Goal: Task Accomplishment & Management: Manage account settings

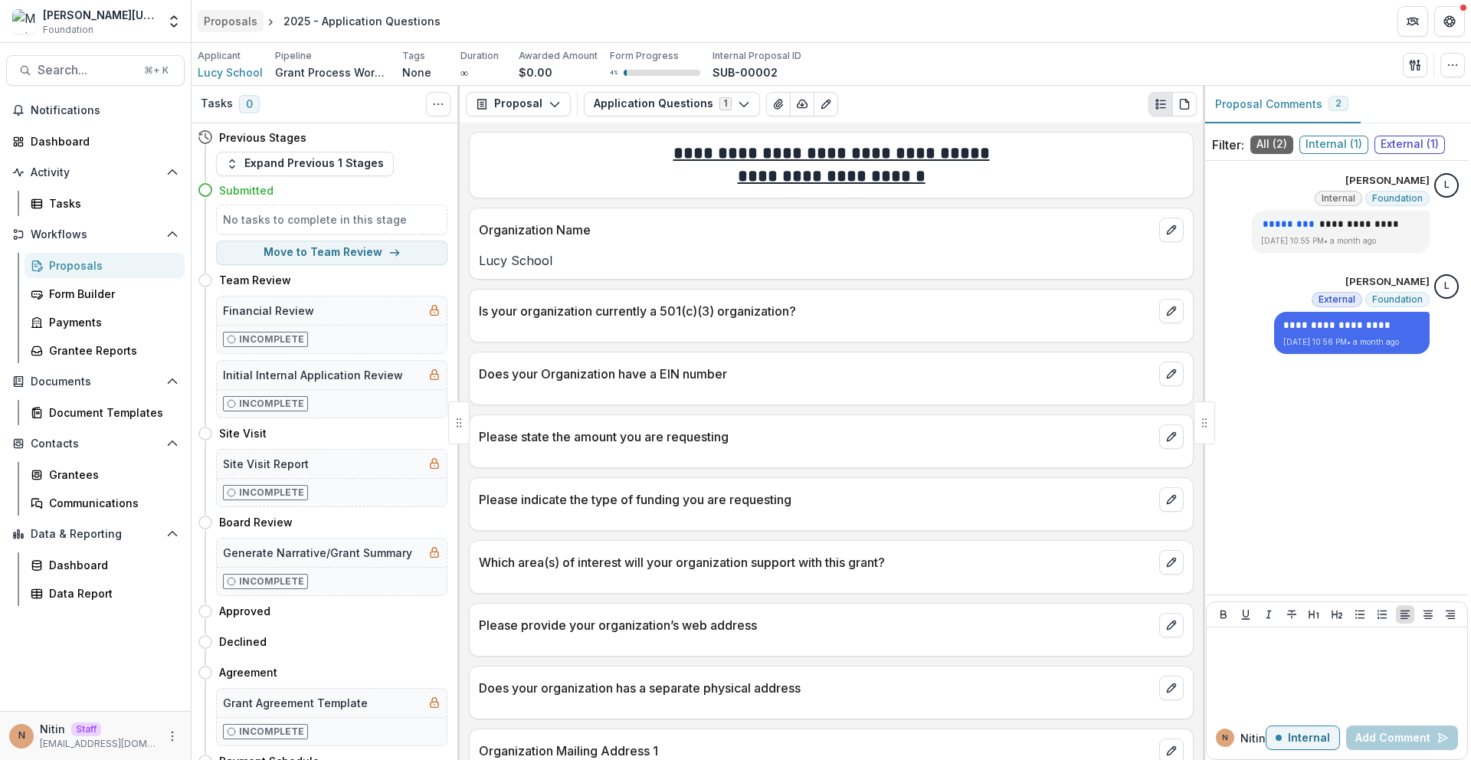
click at [218, 19] on div "Proposals" at bounding box center [231, 21] width 54 height 16
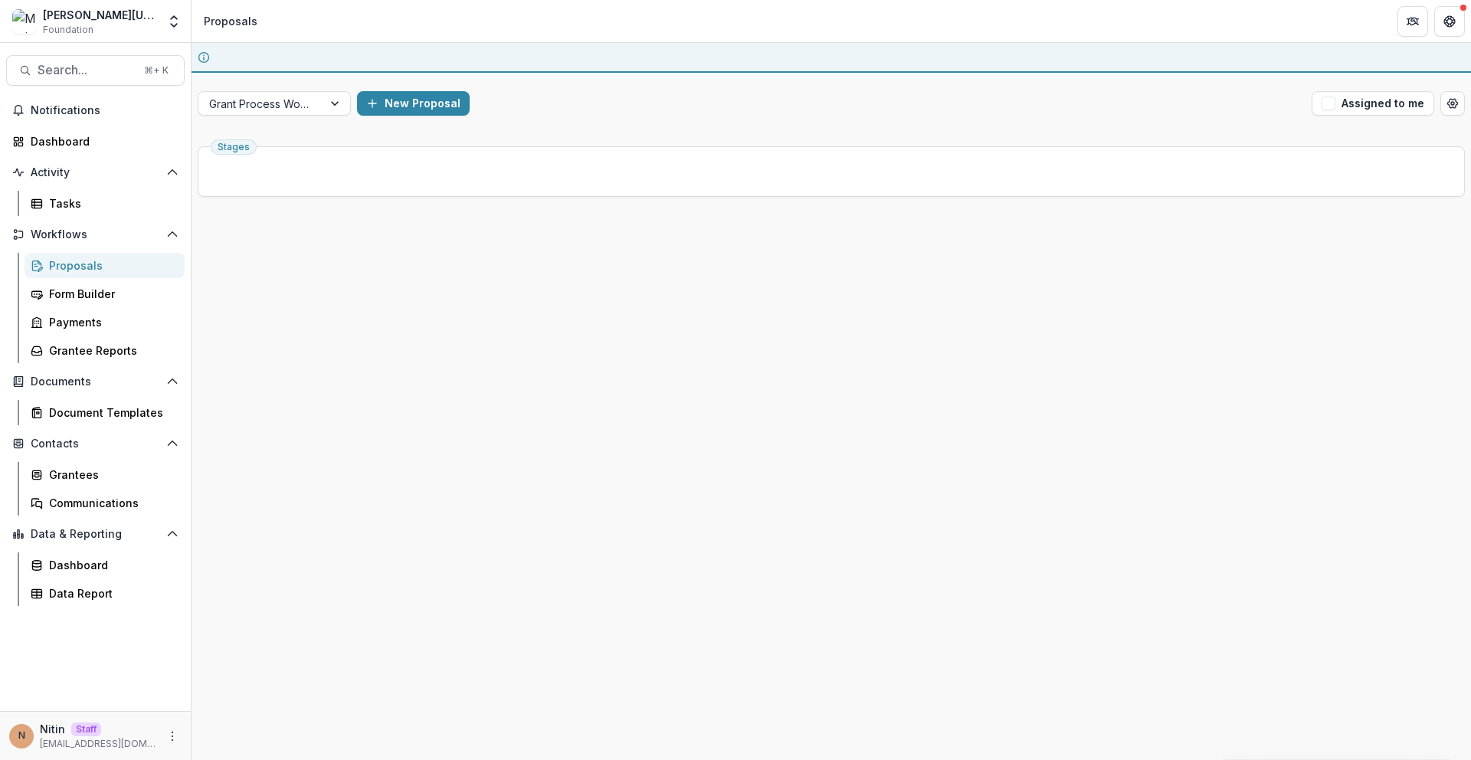
click at [226, 142] on span "Stages" at bounding box center [234, 147] width 32 height 11
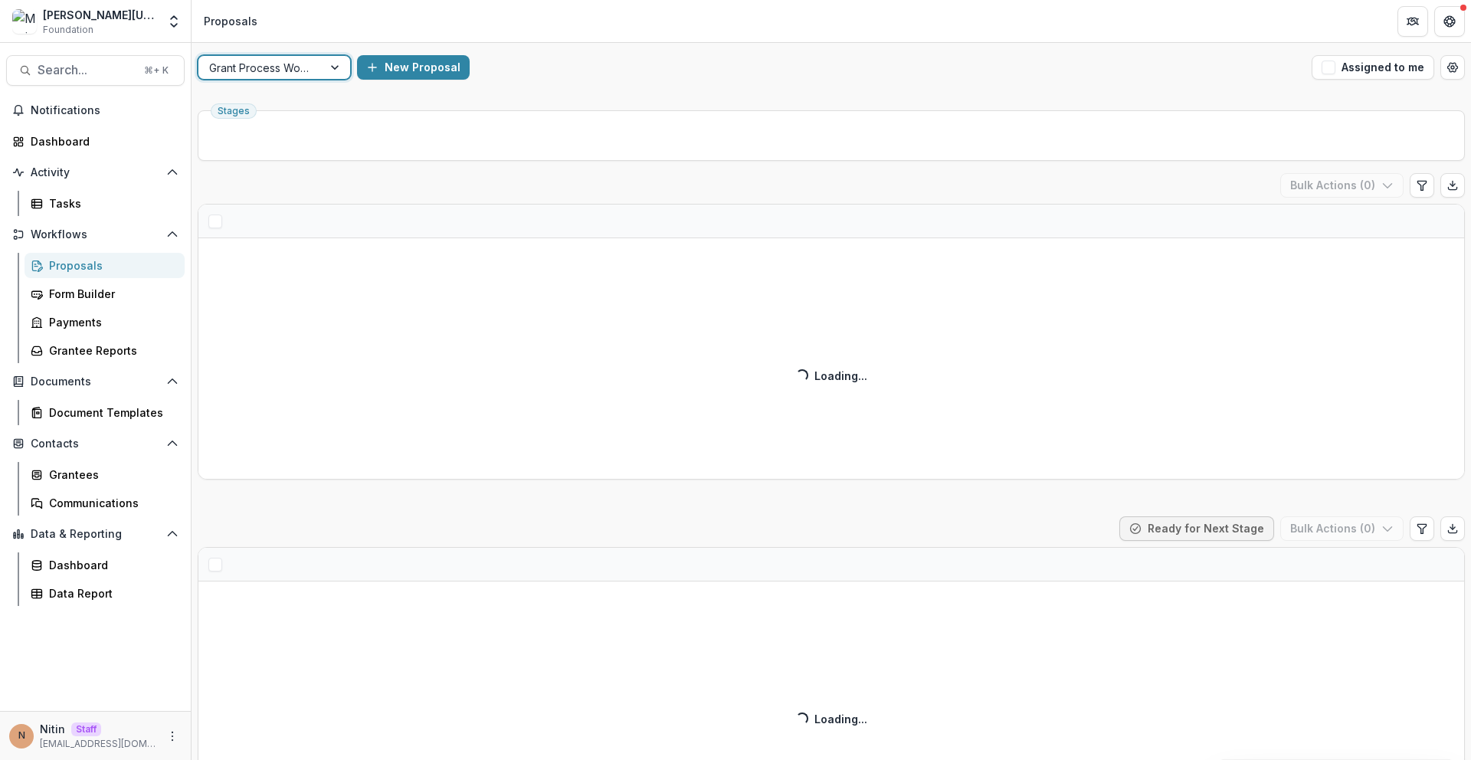
click at [261, 74] on div at bounding box center [260, 67] width 103 height 19
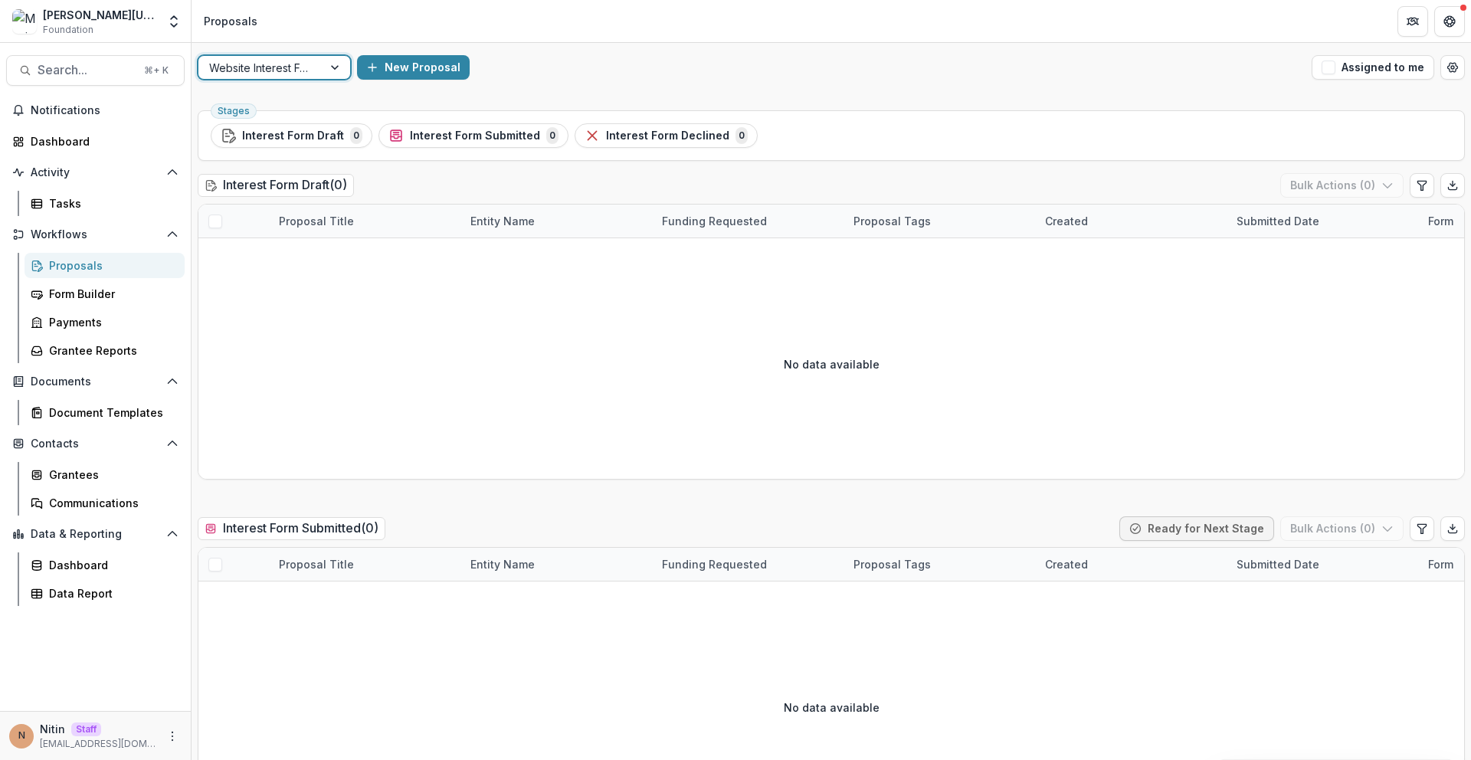
click at [276, 63] on div at bounding box center [260, 67] width 103 height 19
click at [262, 759] on div "Grant Process Workflow" at bounding box center [735, 769] width 1471 height 18
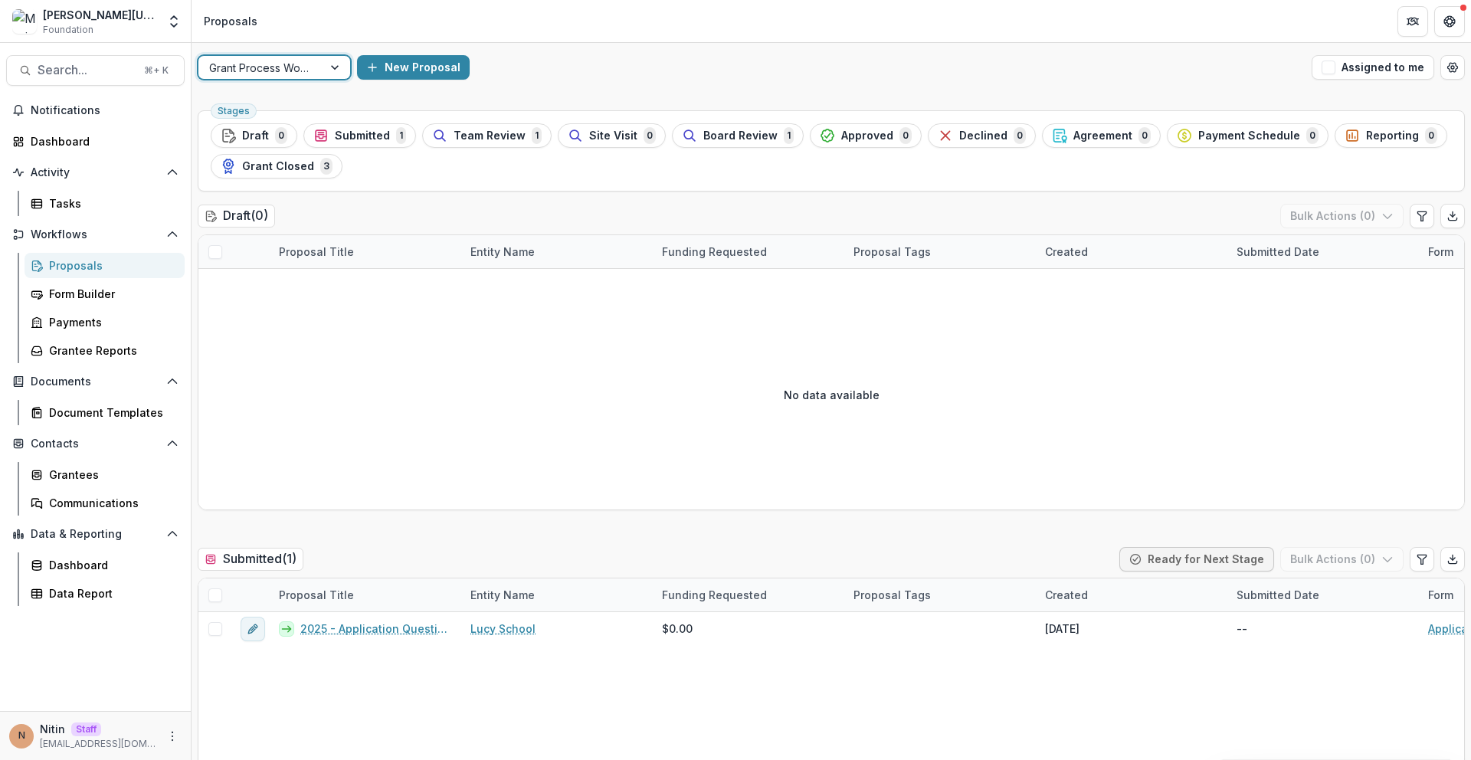
click at [165, 26] on button "Open entity switcher" at bounding box center [173, 21] width 21 height 31
click at [162, 46] on div "Team Settings Admin Settings" at bounding box center [96, 59] width 192 height 33
click at [158, 53] on link "Admin Settings" at bounding box center [96, 59] width 184 height 25
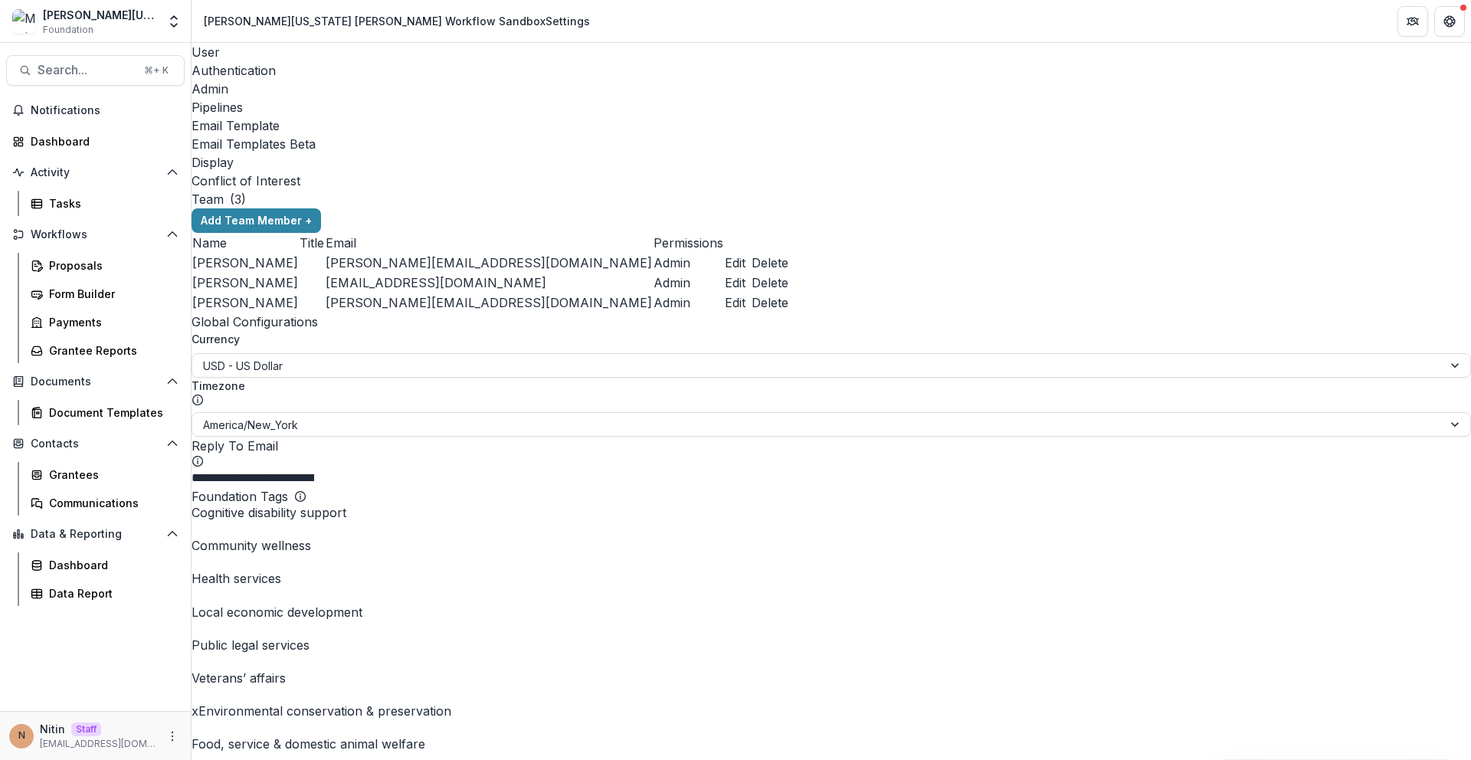
scroll to position [460, 0]
drag, startPoint x: 275, startPoint y: 427, endPoint x: 389, endPoint y: 428, distance: 113.4
drag, startPoint x: 444, startPoint y: 425, endPoint x: 609, endPoint y: 443, distance: 166.5
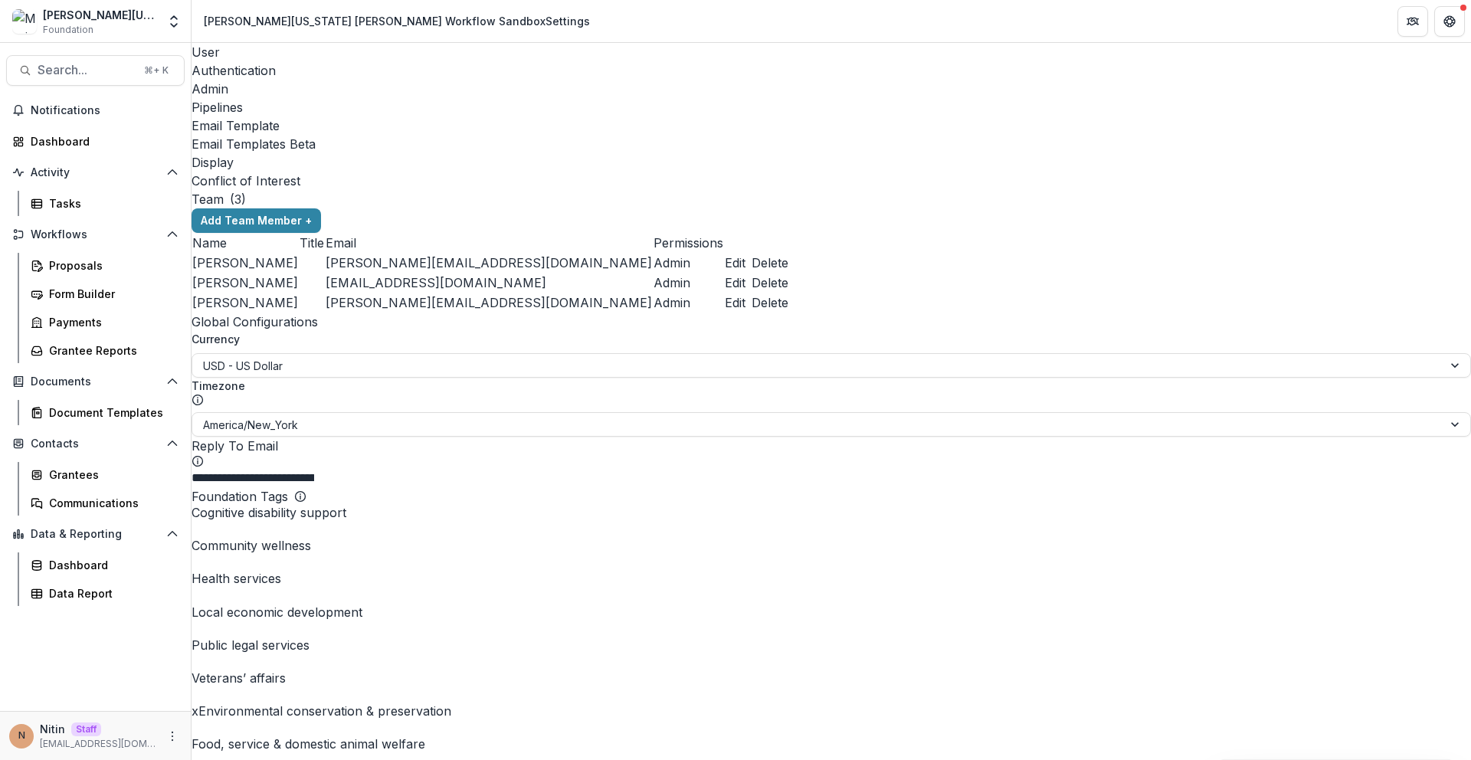
drag, startPoint x: 274, startPoint y: 438, endPoint x: 490, endPoint y: 450, distance: 217.2
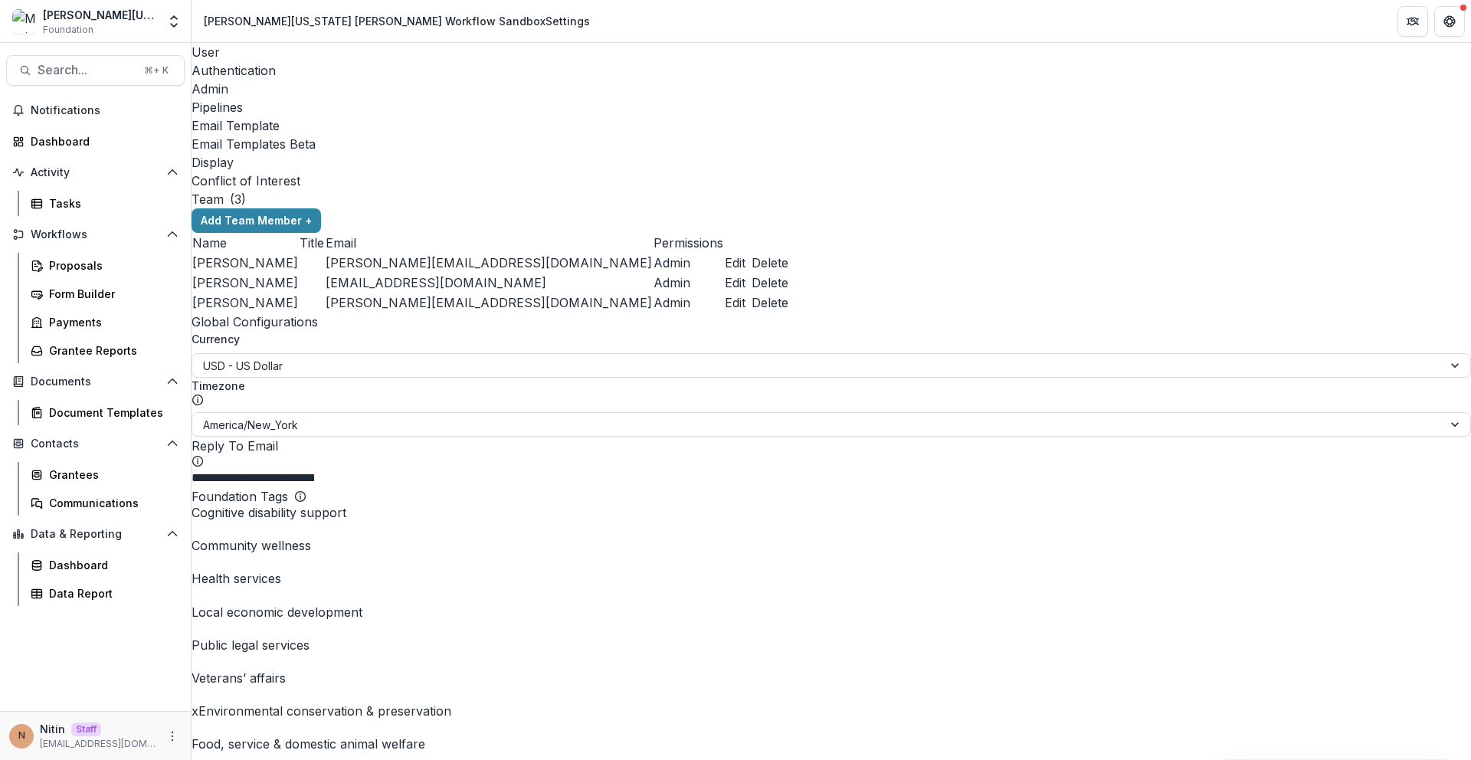
drag, startPoint x: 261, startPoint y: 362, endPoint x: 580, endPoint y: 538, distance: 363.9
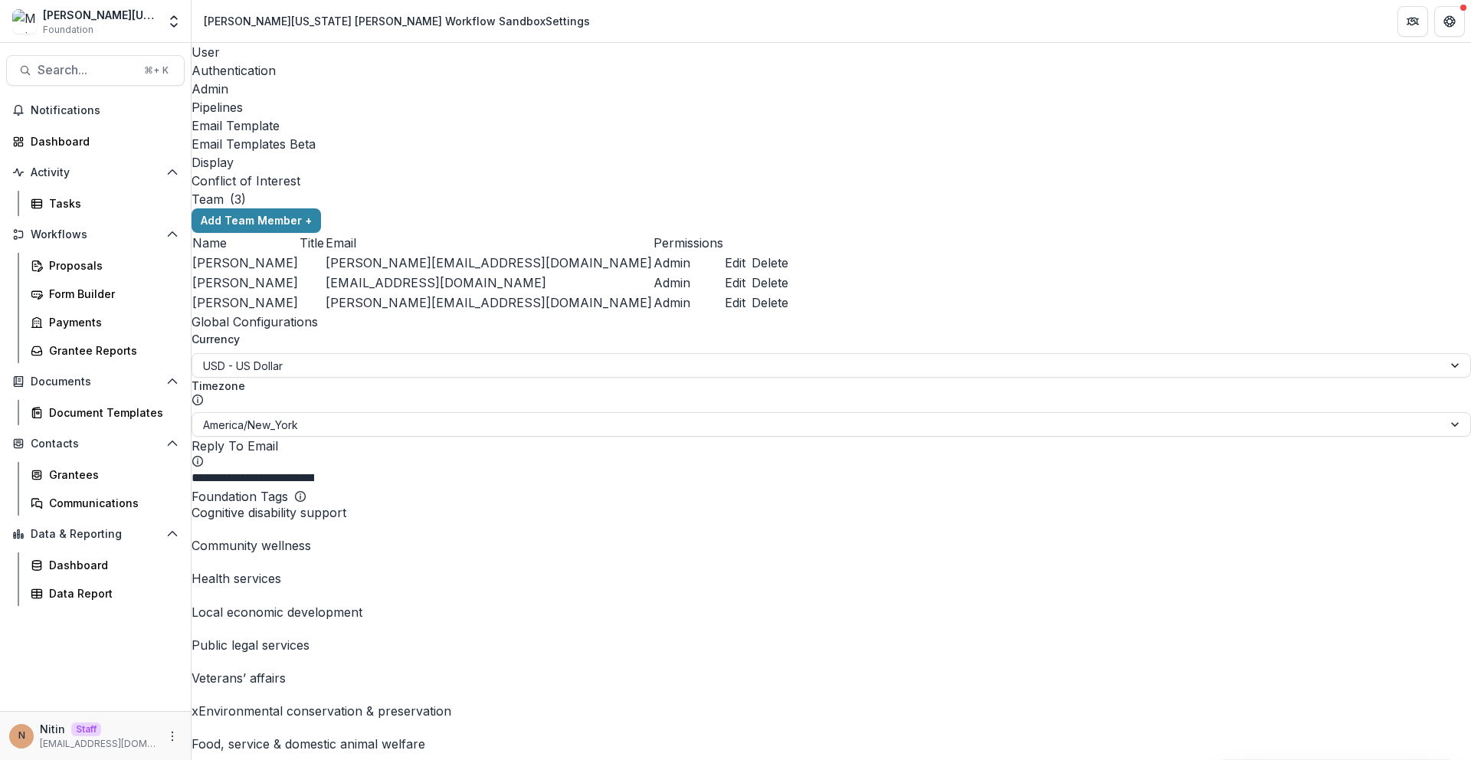
scroll to position [781, 0]
drag, startPoint x: 601, startPoint y: 392, endPoint x: 261, endPoint y: 402, distance: 339.7
drag, startPoint x: 264, startPoint y: 382, endPoint x: 603, endPoint y: 384, distance: 338.7
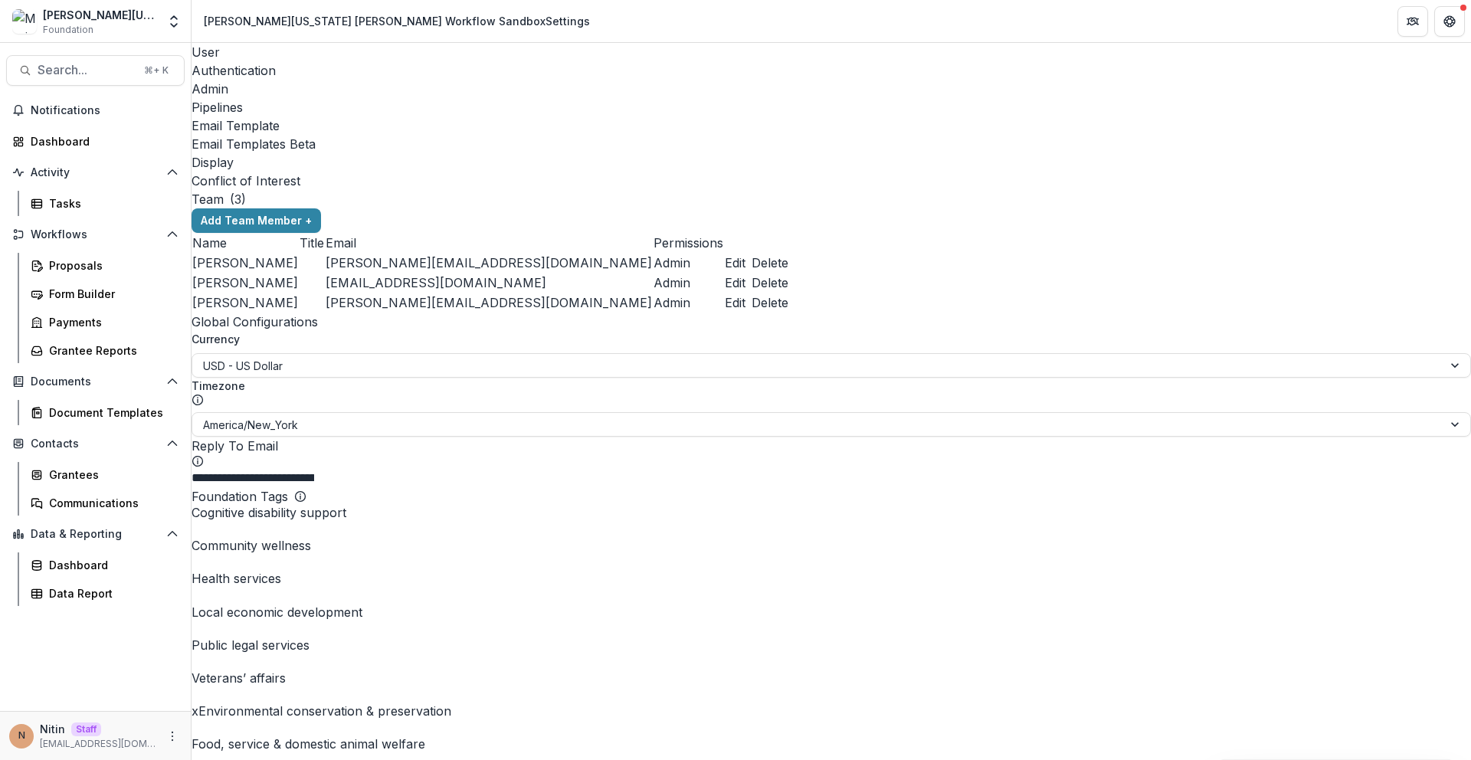
drag, startPoint x: 257, startPoint y: 303, endPoint x: 408, endPoint y: 289, distance: 151.6
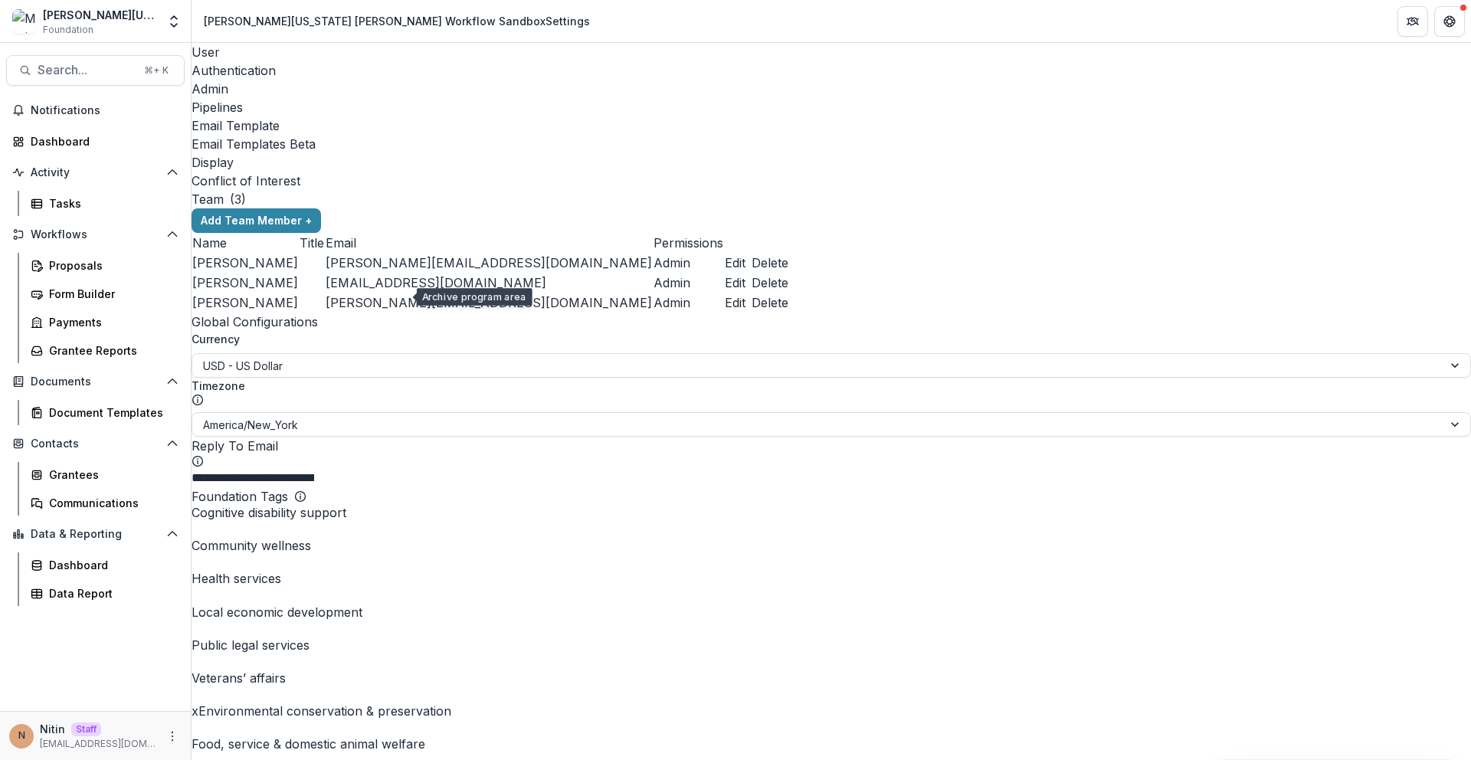
drag, startPoint x: 676, startPoint y: 295, endPoint x: 1212, endPoint y: 320, distance: 536.2
drag, startPoint x: 441, startPoint y: 328, endPoint x: 282, endPoint y: 262, distance: 172.5
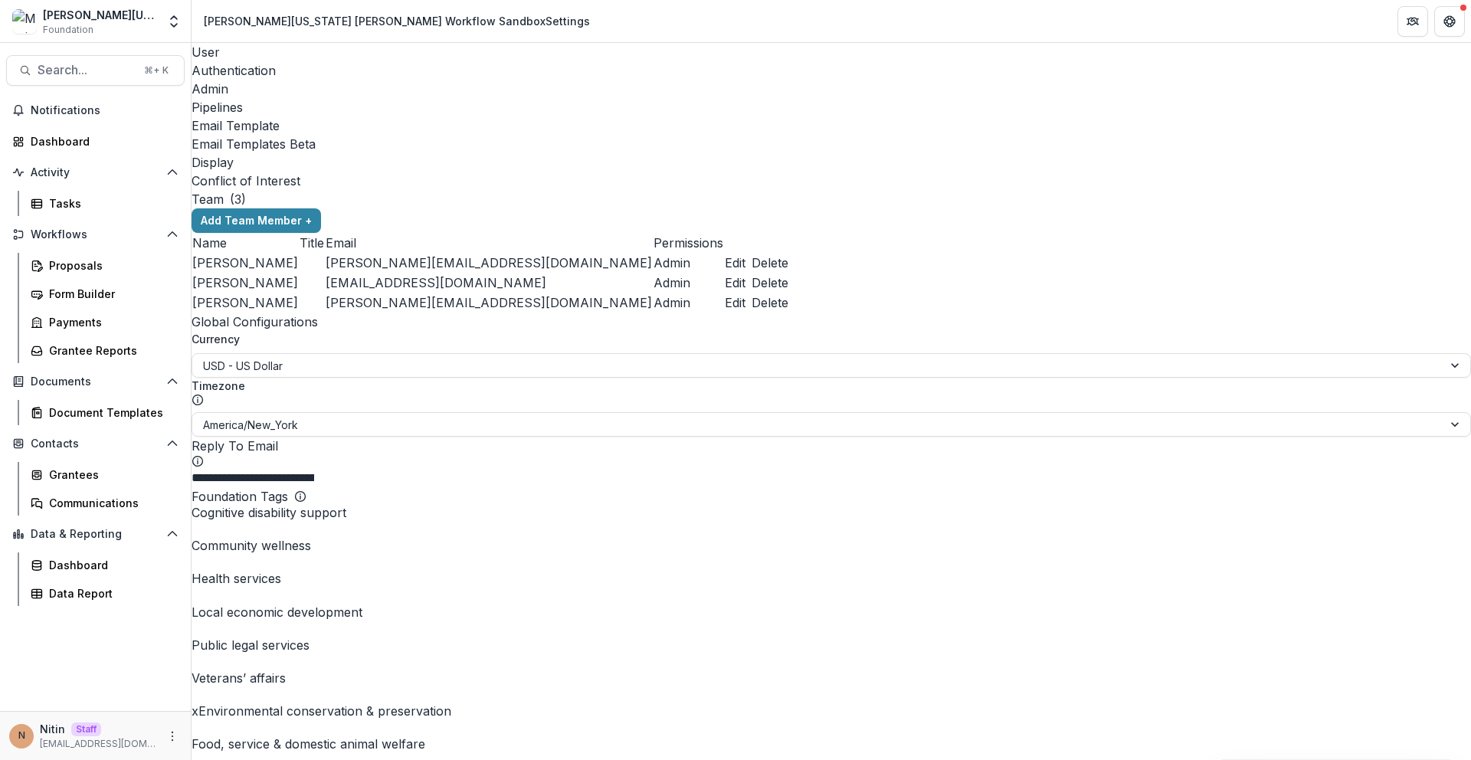
drag, startPoint x: 276, startPoint y: 254, endPoint x: 562, endPoint y: 261, distance: 285.9
drag, startPoint x: 512, startPoint y: 492, endPoint x: 536, endPoint y: 480, distance: 26.4
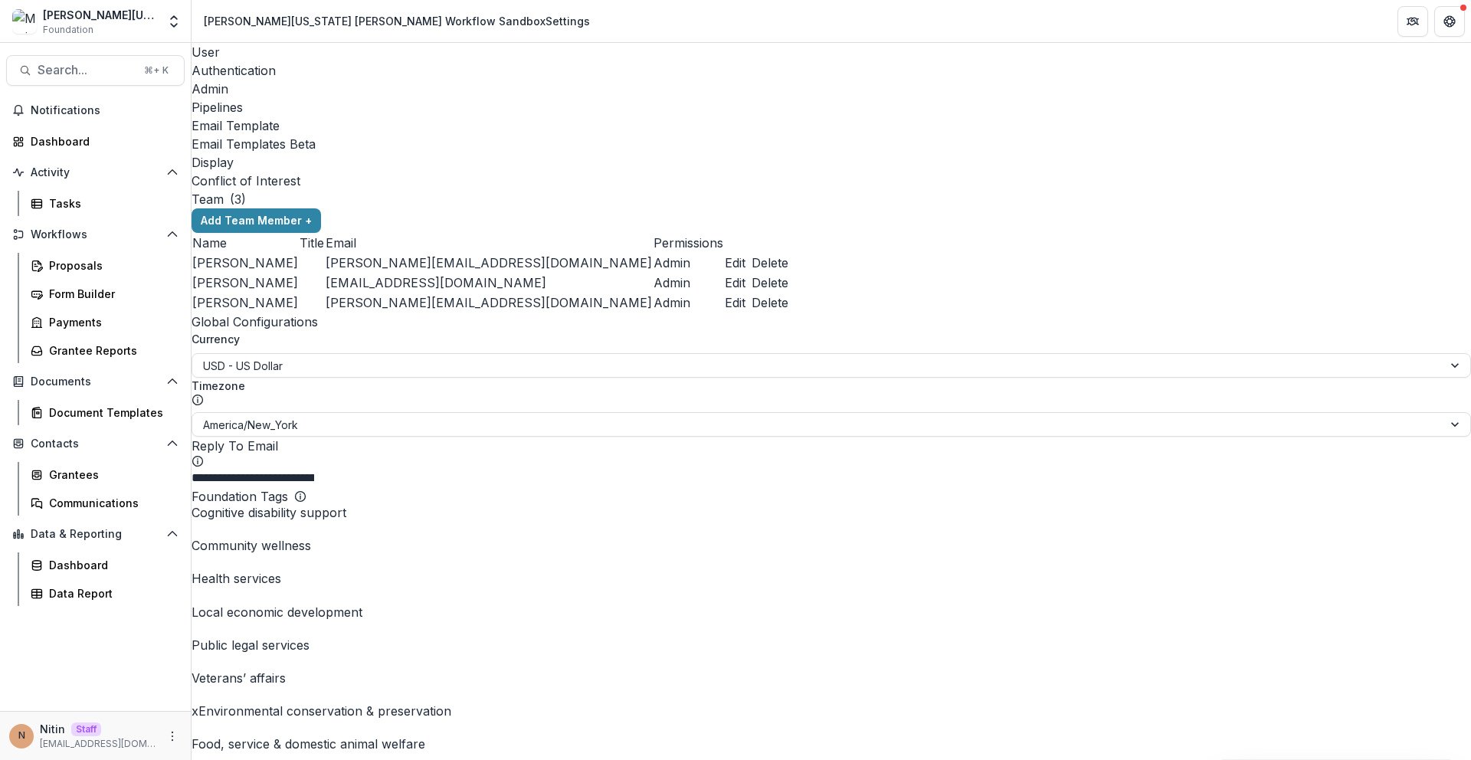
drag, startPoint x: 513, startPoint y: 452, endPoint x: 252, endPoint y: 257, distance: 325.7
drag, startPoint x: 254, startPoint y: 258, endPoint x: 747, endPoint y: 265, distance: 493.6
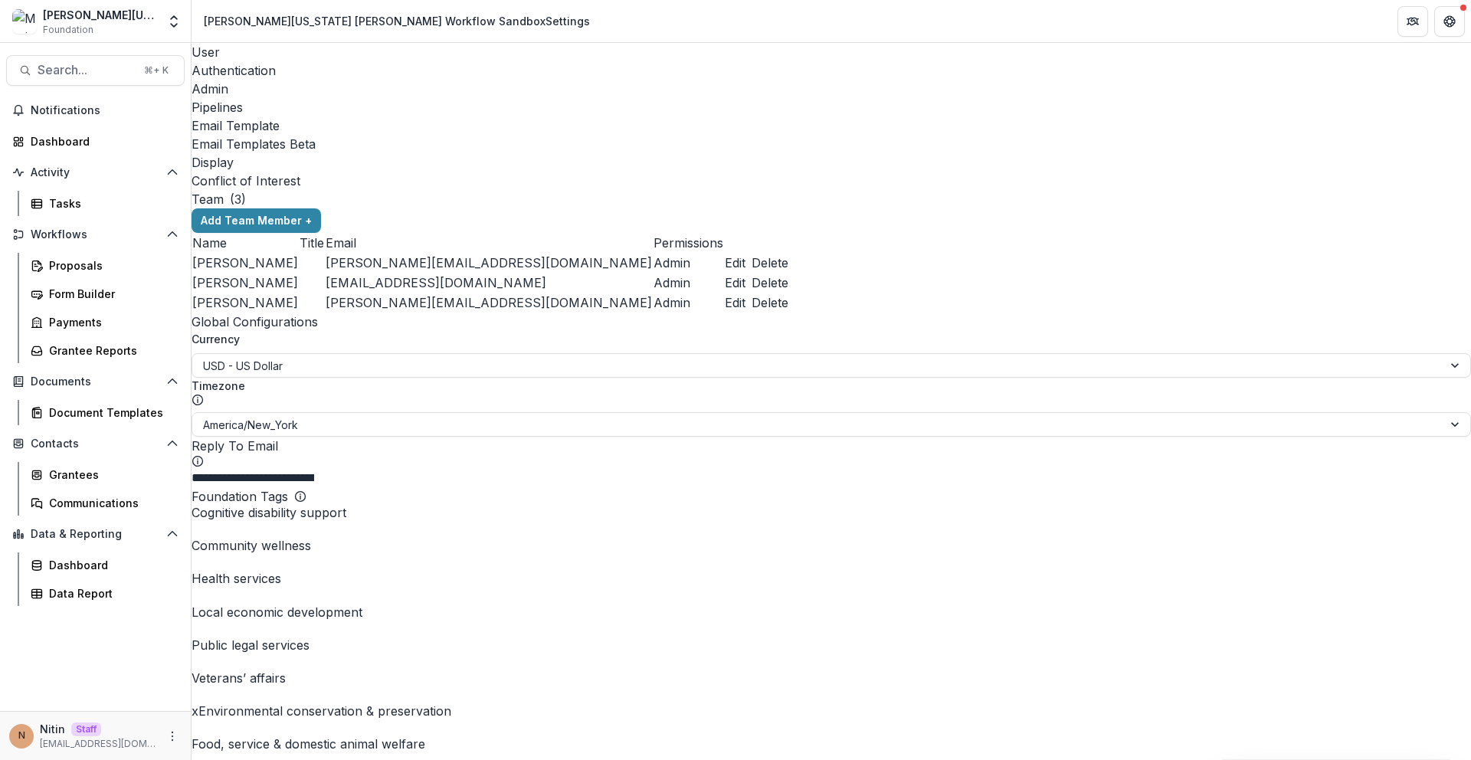
drag, startPoint x: 730, startPoint y: 386, endPoint x: 641, endPoint y: 362, distance: 91.5
drag, startPoint x: 459, startPoint y: 351, endPoint x: 280, endPoint y: 261, distance: 200.1
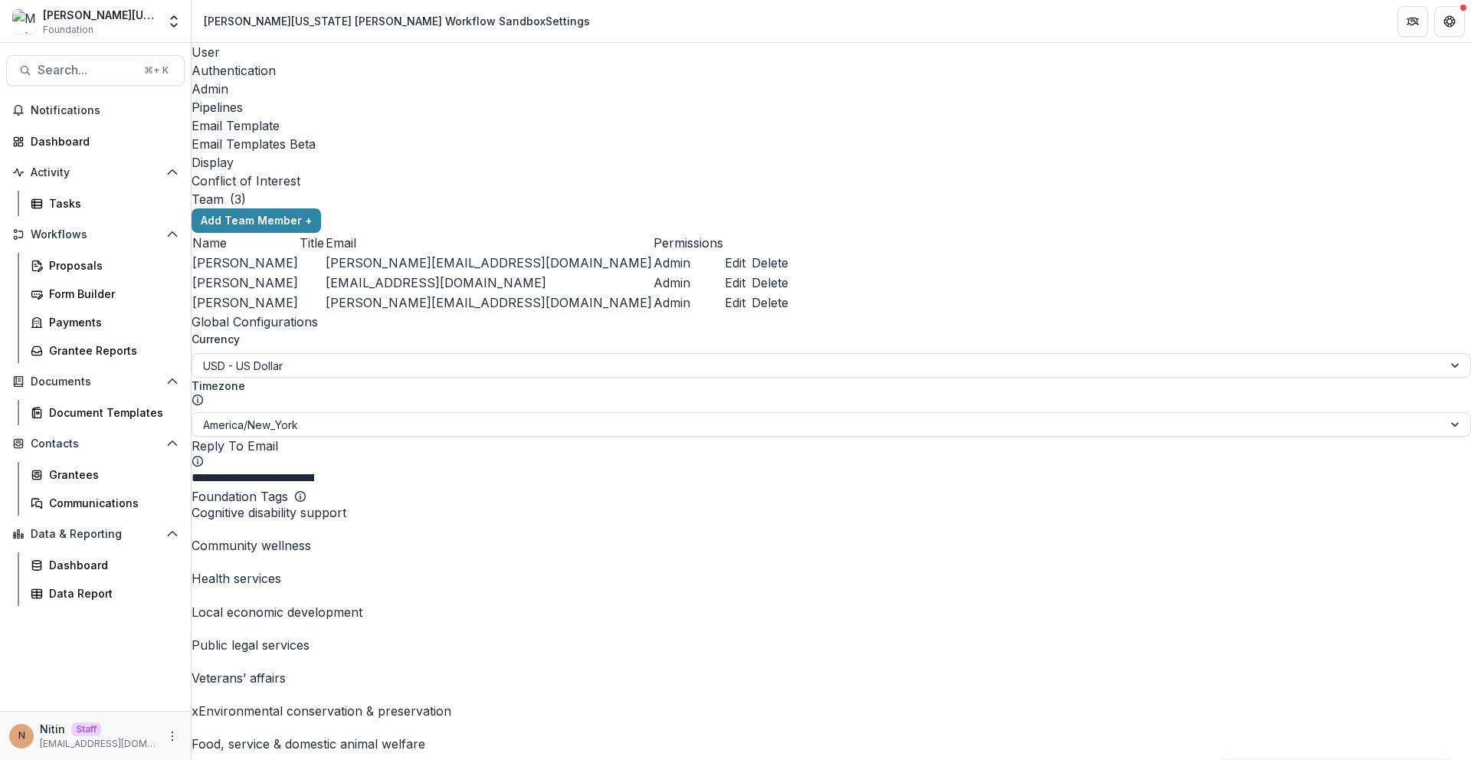
drag, startPoint x: 601, startPoint y: 254, endPoint x: 641, endPoint y: 254, distance: 40.6
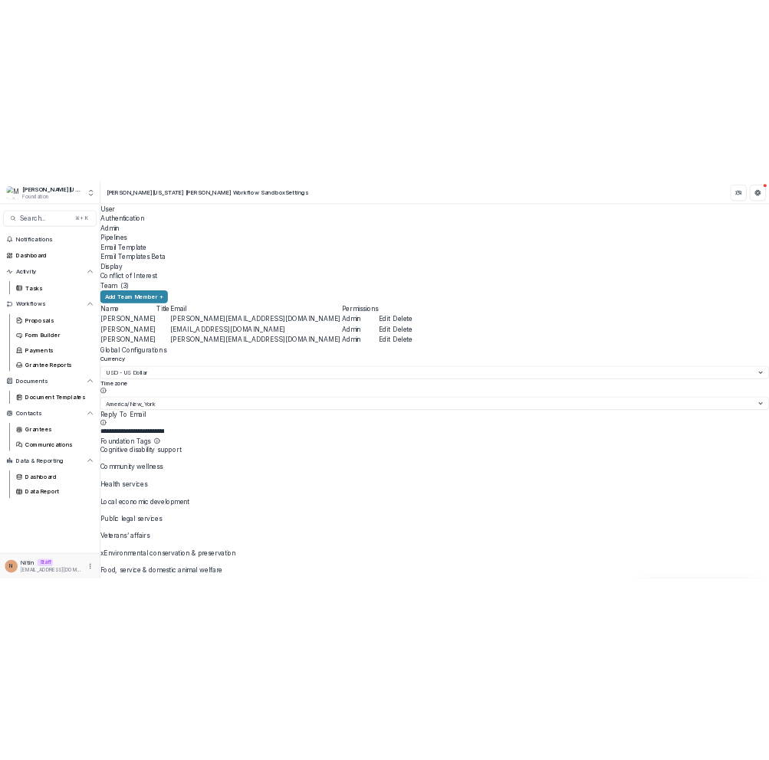
scroll to position [620, 0]
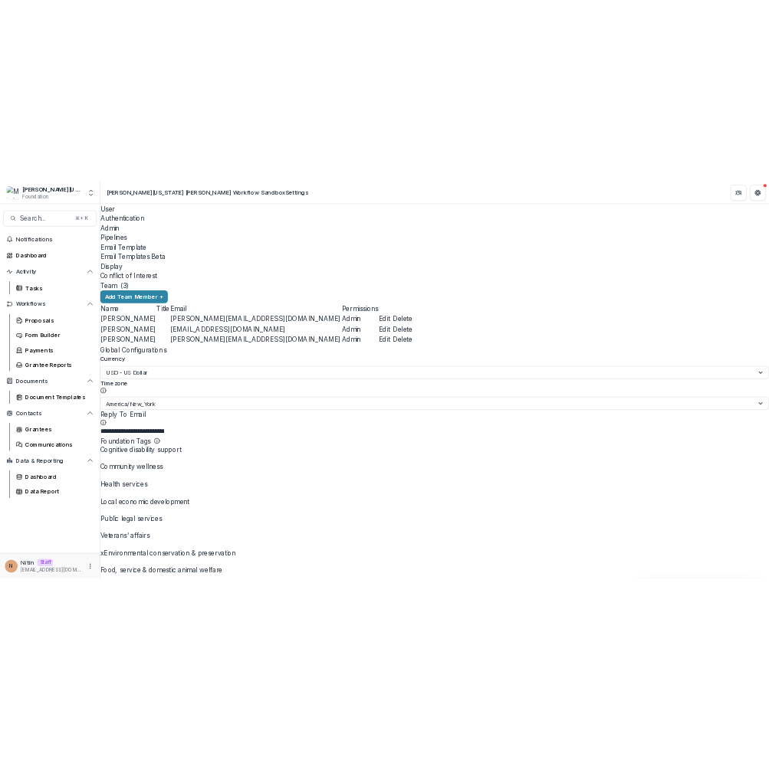
scroll to position [724, 0]
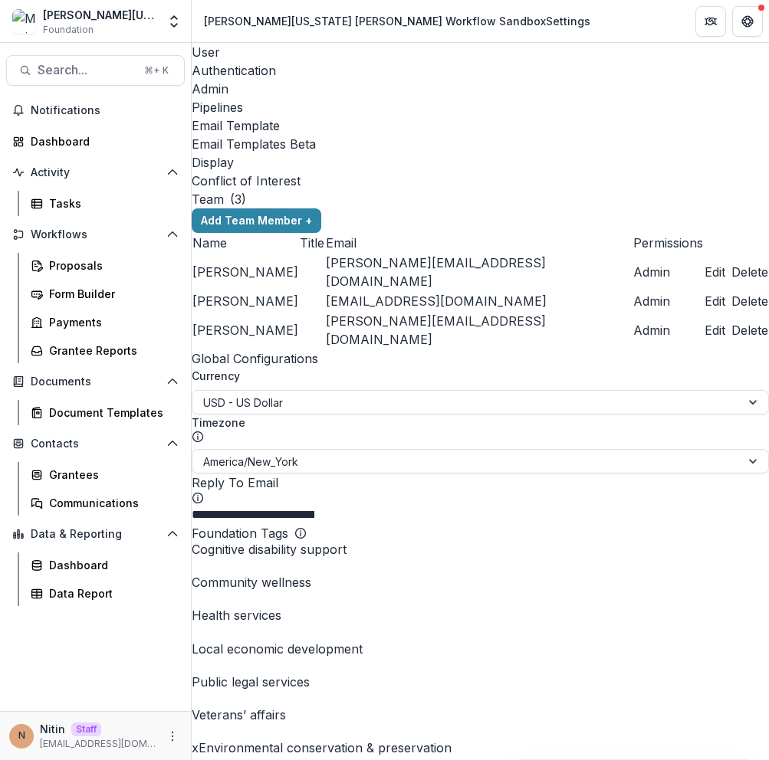
type input "******"
